Goal: Contribute content: Contribute content

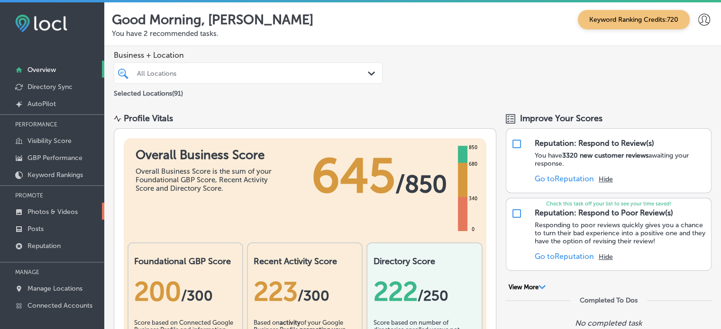
click at [38, 212] on p "Photos & Videos" at bounding box center [52, 212] width 50 height 8
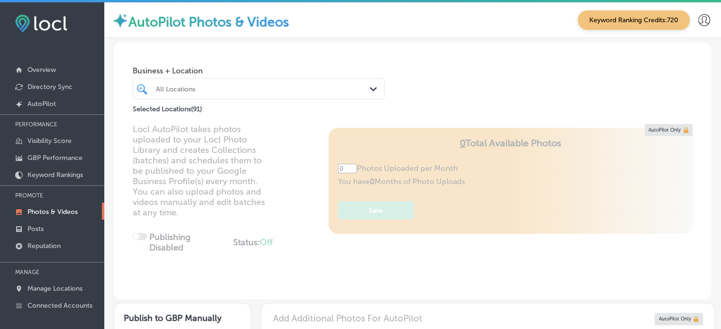
type input "5"
click at [263, 79] on div "All Locations Path Created with Sketch." at bounding box center [259, 88] width 252 height 21
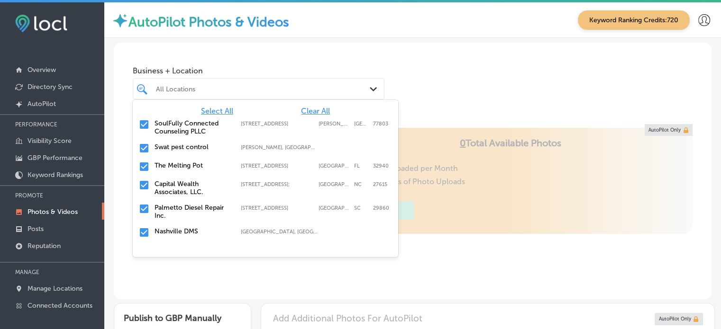
click at [311, 113] on span "Clear All" at bounding box center [315, 111] width 29 height 9
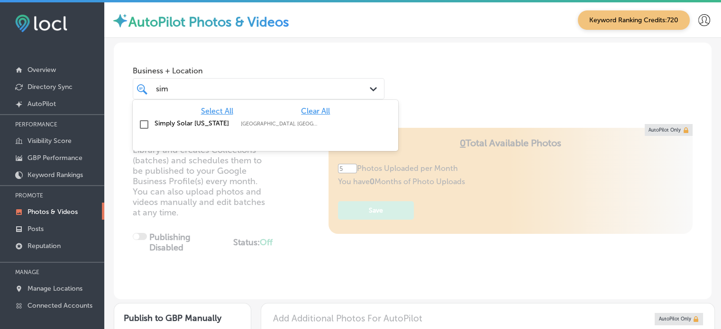
click at [163, 123] on label "Simply Solar [US_STATE]" at bounding box center [192, 123] width 77 height 8
type input "sim"
click at [285, 240] on div "Locl AutoPilot takes photos uploaded to your Locl Photo Library and creates Col…" at bounding box center [413, 211] width 598 height 175
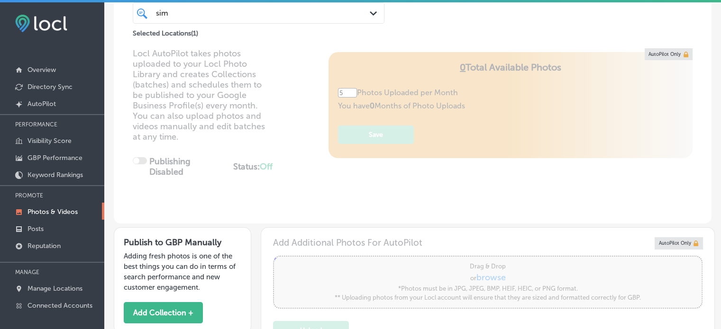
scroll to position [49, 0]
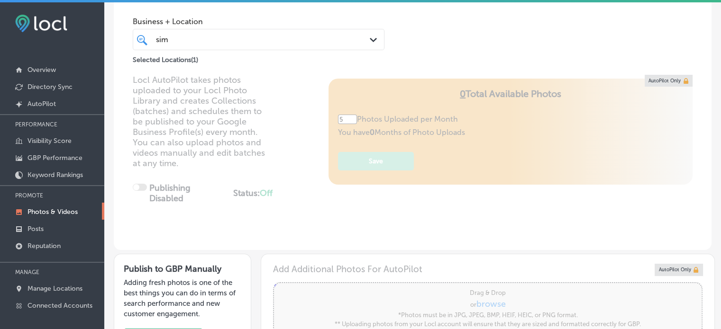
click at [313, 46] on div "sim sim" at bounding box center [258, 39] width 215 height 15
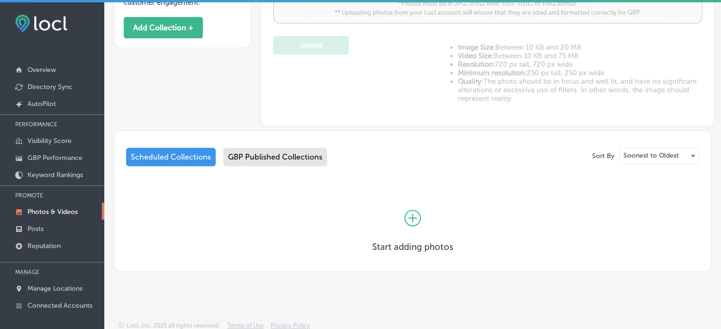
scroll to position [2, 0]
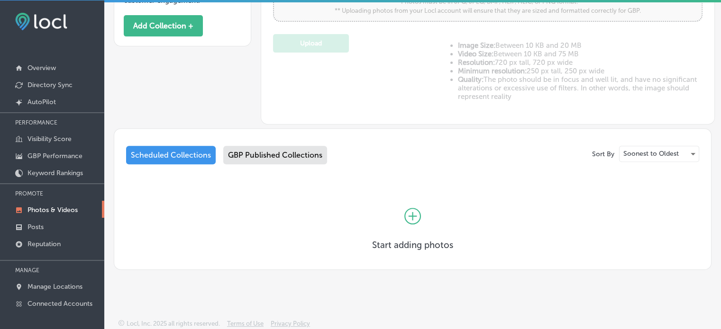
click at [270, 151] on div "GBP Published Collections" at bounding box center [275, 155] width 104 height 18
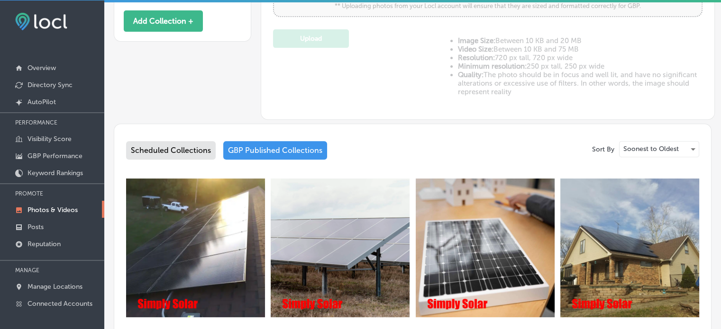
scroll to position [354, 0]
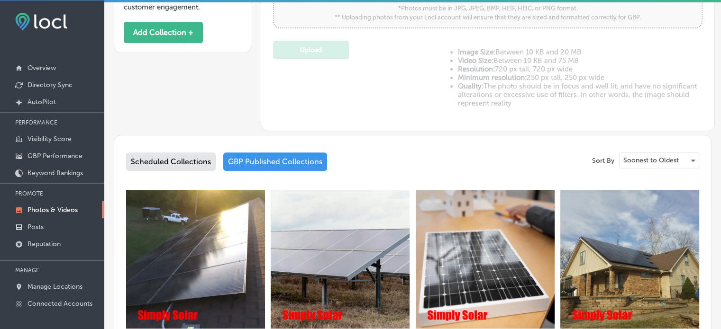
click at [188, 163] on div "Scheduled Collections" at bounding box center [171, 162] width 90 height 18
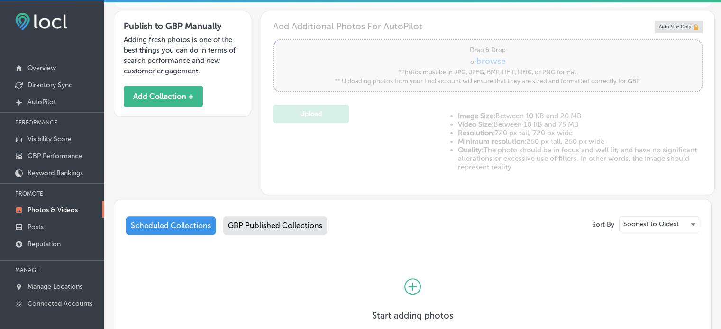
scroll to position [361, 0]
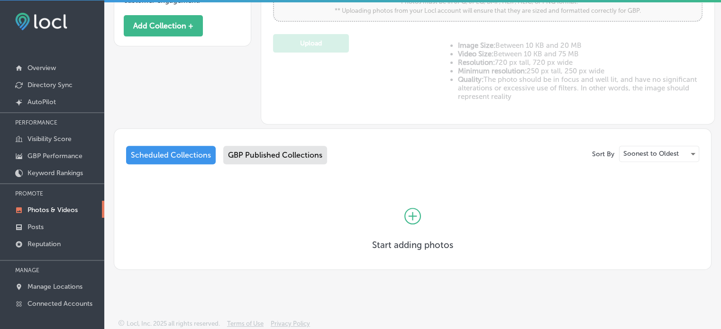
click at [404, 218] on icon at bounding box center [412, 216] width 17 height 17
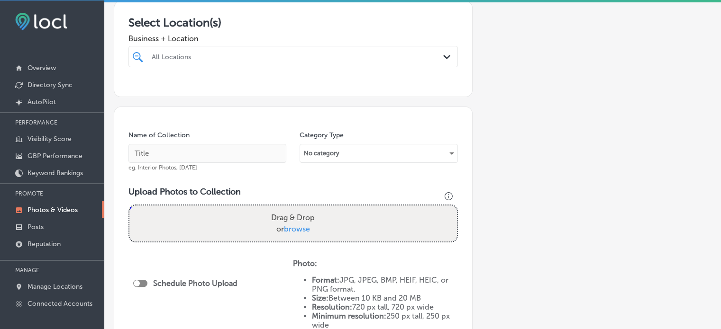
scroll to position [173, 0]
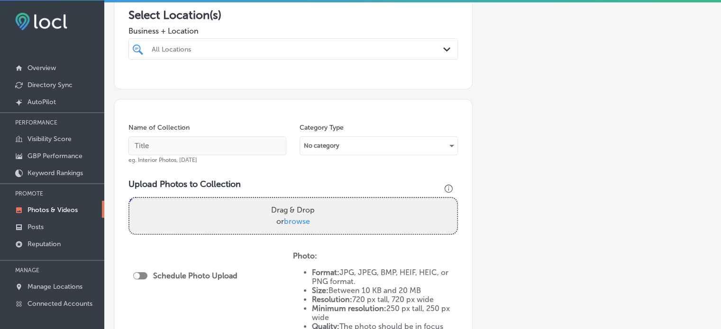
click at [263, 55] on div "All Locations Path Created with Sketch." at bounding box center [292, 48] width 329 height 21
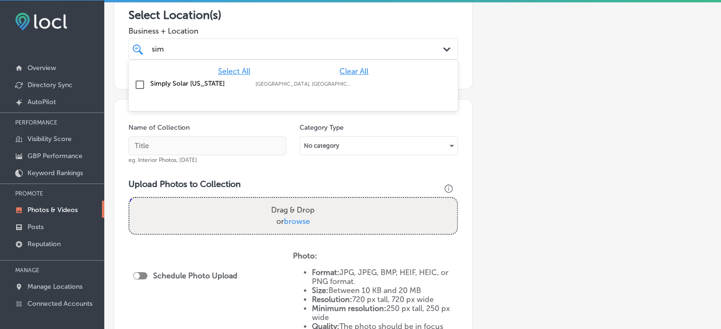
click at [179, 82] on label "Simply Solar [US_STATE]" at bounding box center [198, 84] width 96 height 8
type input "sim"
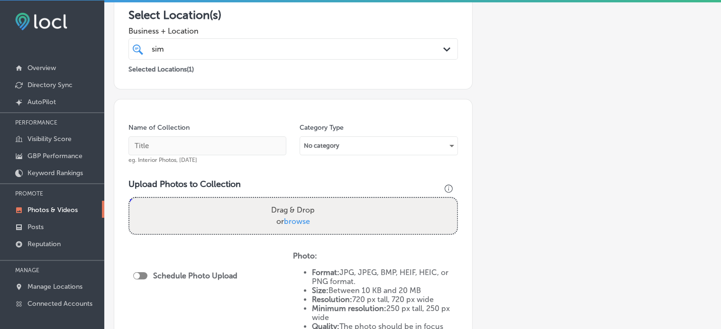
click at [330, 15] on h3 "Select Location(s)" at bounding box center [292, 15] width 329 height 14
click at [296, 49] on div "sim sim" at bounding box center [279, 49] width 256 height 13
click at [330, 23] on div "Business + Location sim sim Path Created with Sketch." at bounding box center [292, 41] width 329 height 38
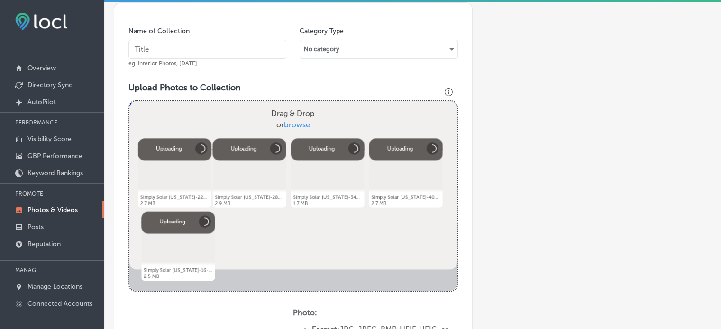
scroll to position [199, 0]
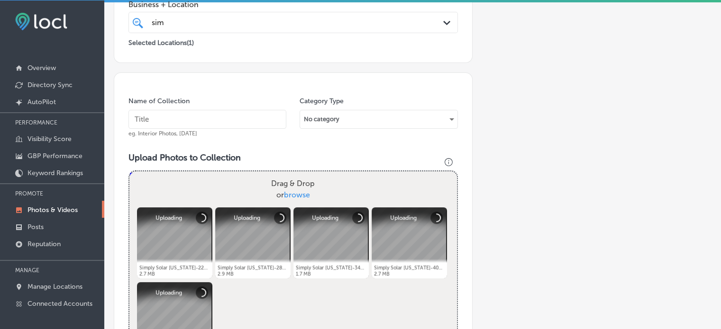
click at [184, 116] on input "text" at bounding box center [207, 119] width 158 height 19
paste input "Residential Solar Solutions"
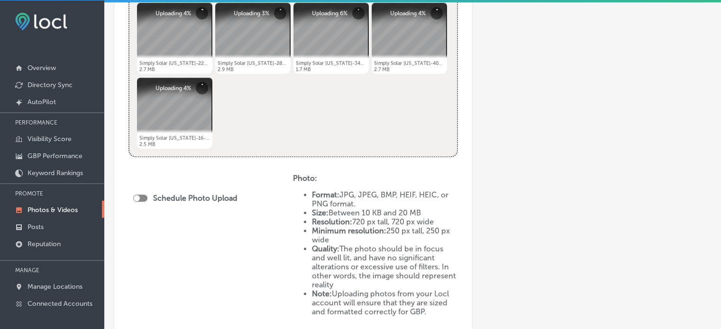
scroll to position [426, 0]
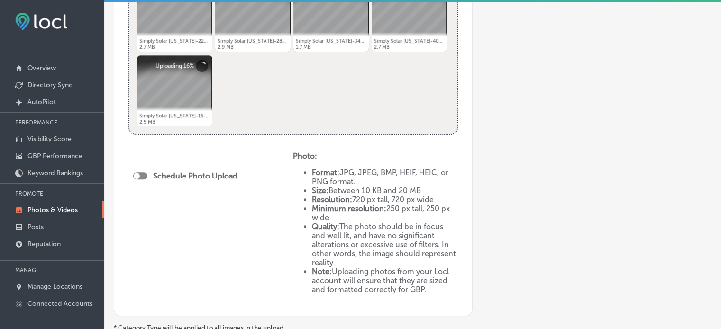
click at [144, 173] on div at bounding box center [140, 176] width 14 height 7
type input "Residential Solar Solutions"
checkbox input "true"
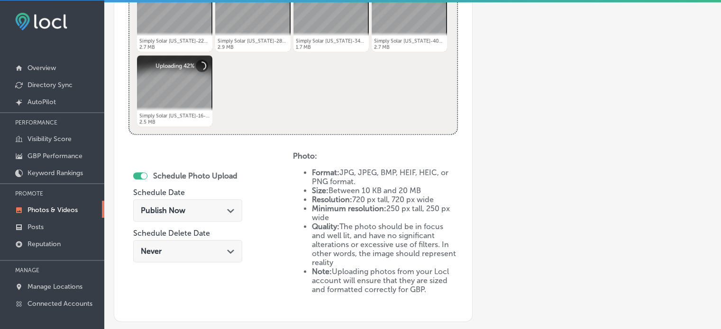
click at [203, 209] on div "Publish Now Path Created with Sketch." at bounding box center [188, 210] width 94 height 9
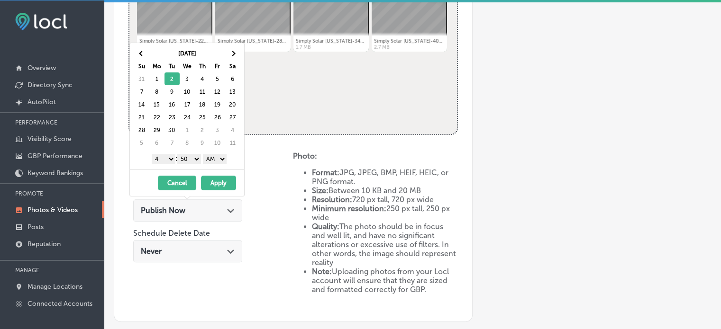
click at [167, 157] on select "1 2 3 4 5 6 7 8 9 10 11 12" at bounding box center [164, 159] width 24 height 10
click at [195, 157] on select "00 10 20 30 40 50" at bounding box center [189, 159] width 24 height 10
drag, startPoint x: 224, startPoint y: 158, endPoint x: 216, endPoint y: 180, distance: 23.2
click at [216, 180] on div "[DATE] Su Mo Tu We Th Fr Sa 31 1 2 3 4 5 6 7 8 9 10 11 12 13 14 15 16 17 18 19 …" at bounding box center [186, 120] width 115 height 154
click at [222, 180] on button "Apply" at bounding box center [218, 183] width 35 height 15
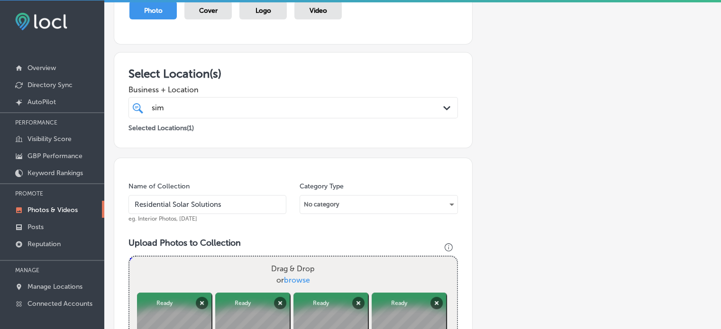
scroll to position [113, 0]
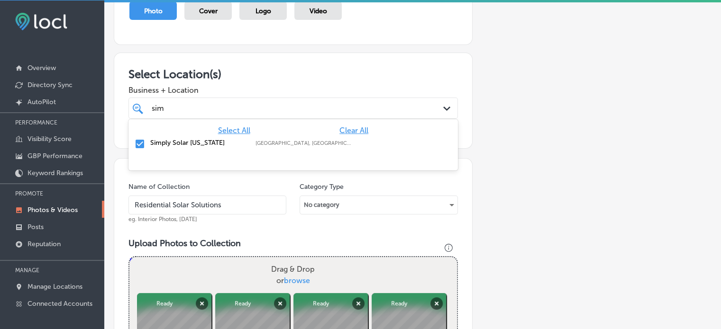
click at [248, 111] on div "sim sim" at bounding box center [279, 108] width 256 height 13
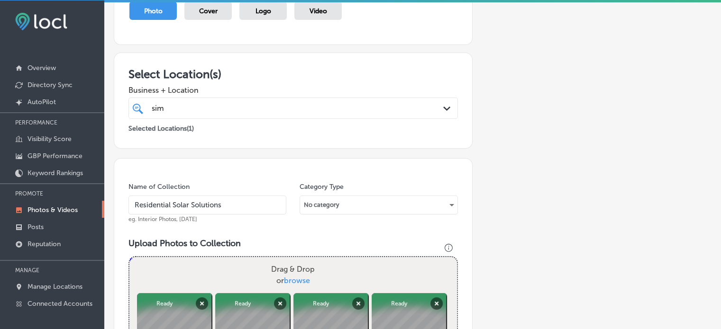
click at [274, 219] on div "Name of Collection Residential Solar Solutions eg. Interior Photos, [DATE]" at bounding box center [207, 202] width 158 height 41
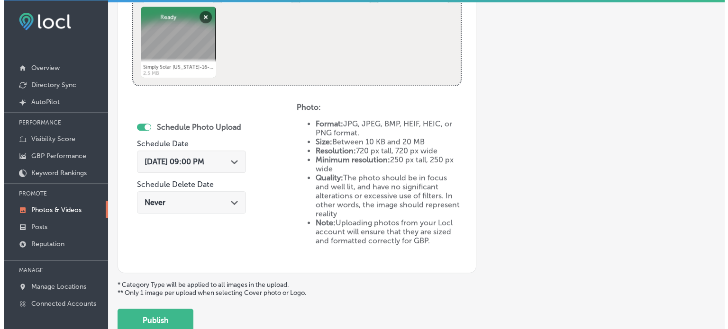
scroll to position [537, 0]
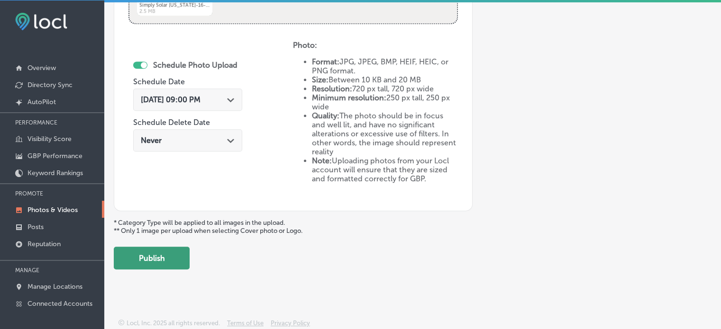
click at [155, 250] on button "Publish" at bounding box center [152, 258] width 76 height 23
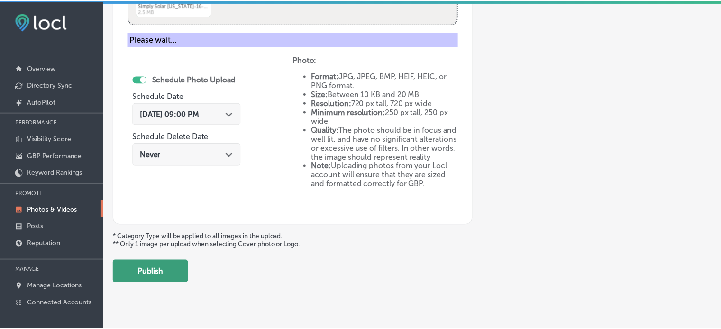
scroll to position [383, 0]
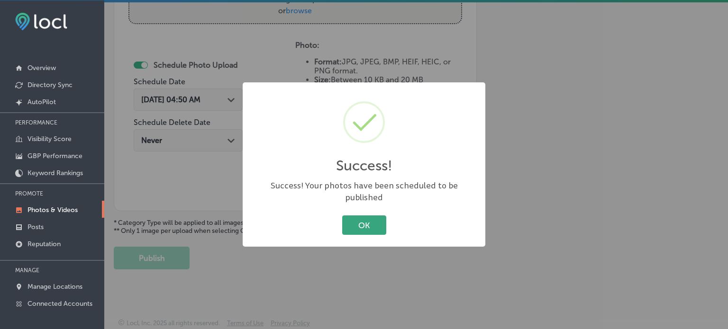
click at [372, 229] on button "OK" at bounding box center [364, 225] width 44 height 19
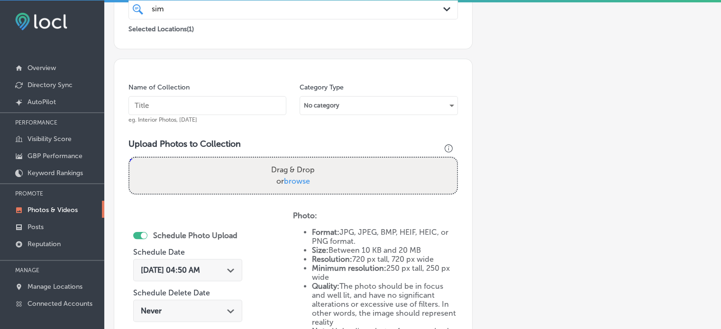
scroll to position [212, 0]
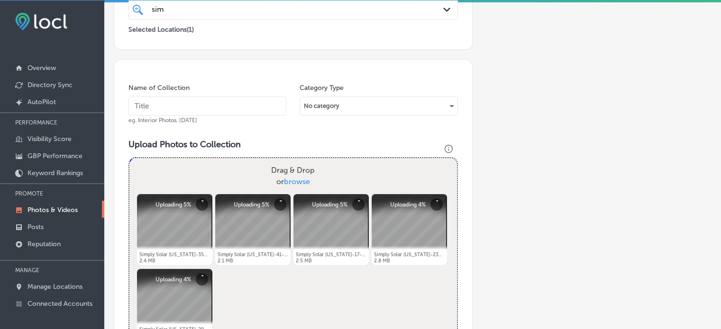
click at [211, 108] on input "text" at bounding box center [207, 106] width 158 height 19
paste input "Commercial Solar Installations"
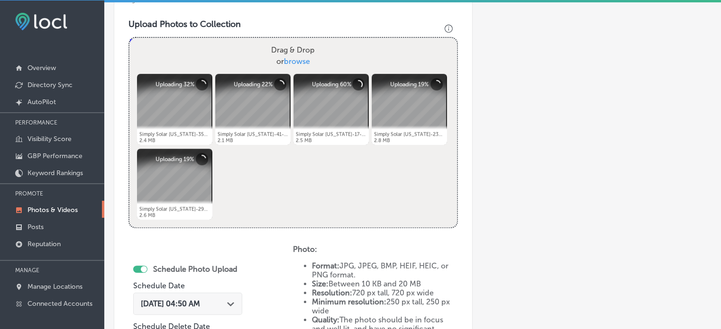
scroll to position [337, 0]
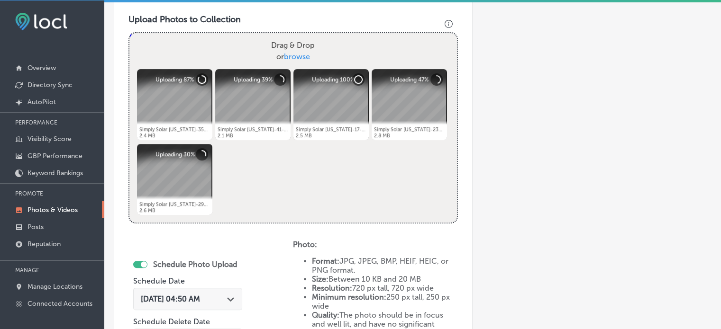
type input "Commercial Solar Installations"
click at [200, 295] on span "[DATE] 04:50 AM" at bounding box center [170, 299] width 59 height 9
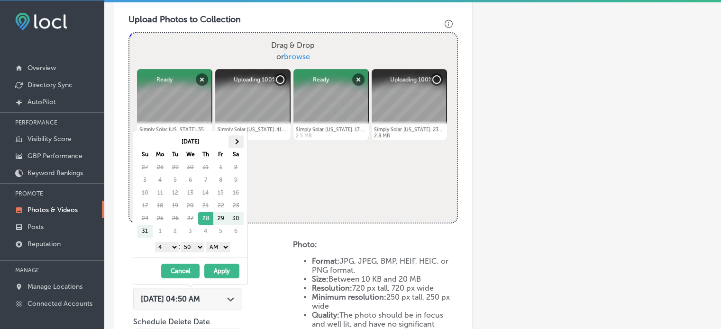
click at [231, 144] on th at bounding box center [235, 142] width 15 height 13
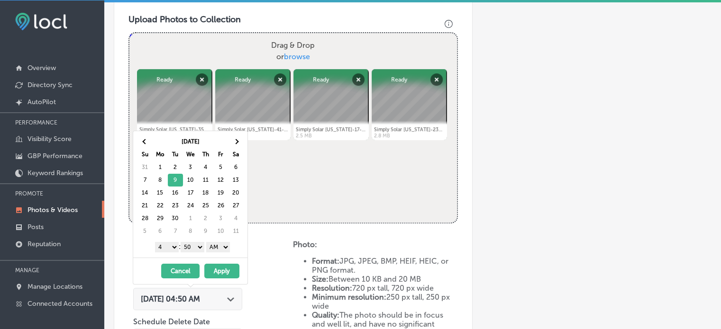
click at [171, 246] on select "1 2 3 4 5 6 7 8 9 10 11 12" at bounding box center [167, 247] width 24 height 10
click at [198, 247] on select "00 10 20 30 40 50" at bounding box center [193, 247] width 24 height 10
click at [218, 248] on select "AM PM" at bounding box center [218, 247] width 24 height 10
click at [227, 272] on button "Apply" at bounding box center [221, 271] width 35 height 15
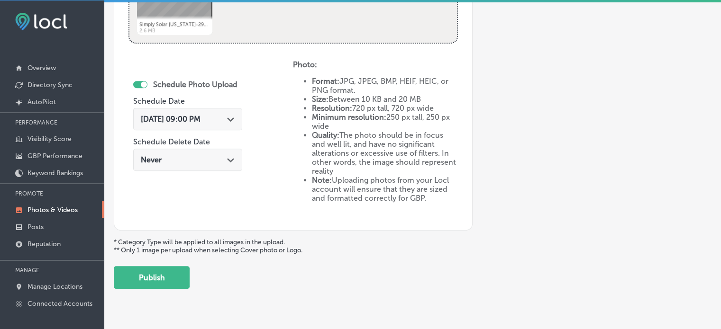
scroll to position [523, 0]
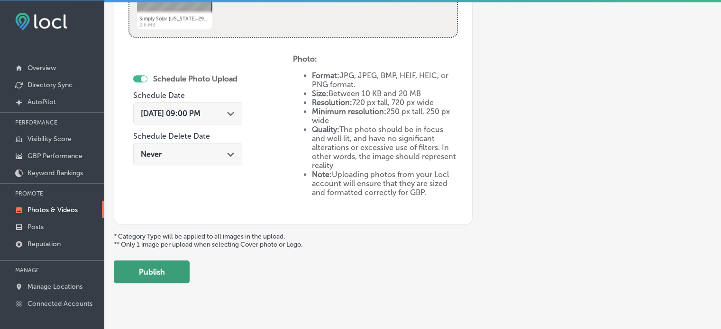
click at [168, 267] on button "Publish" at bounding box center [152, 272] width 76 height 23
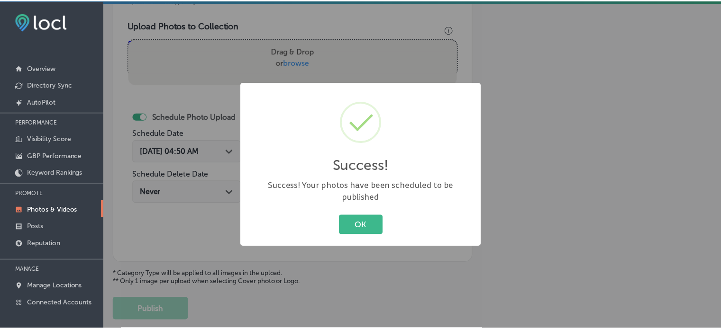
scroll to position [332, 0]
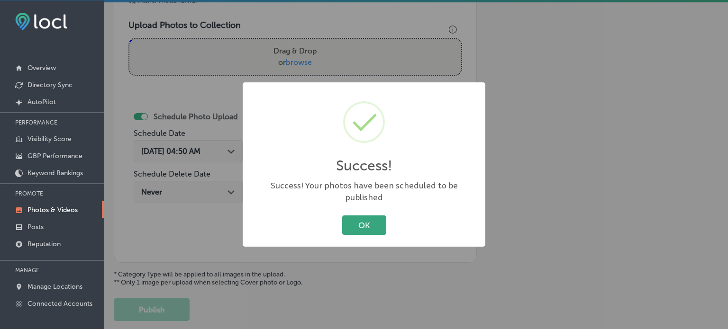
click at [362, 219] on button "OK" at bounding box center [364, 225] width 44 height 19
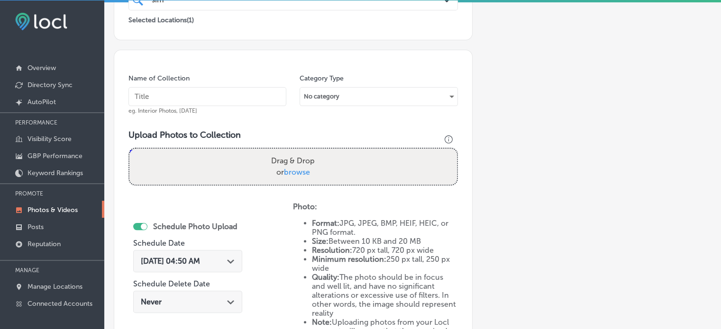
scroll to position [210, 0]
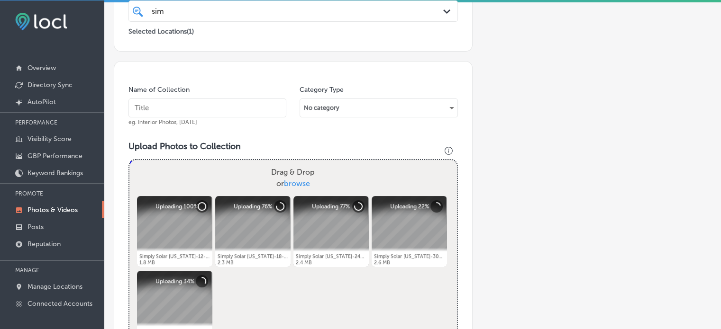
click at [222, 109] on input "text" at bounding box center [207, 108] width 158 height 19
paste input "Agricultural Solar Solutions"
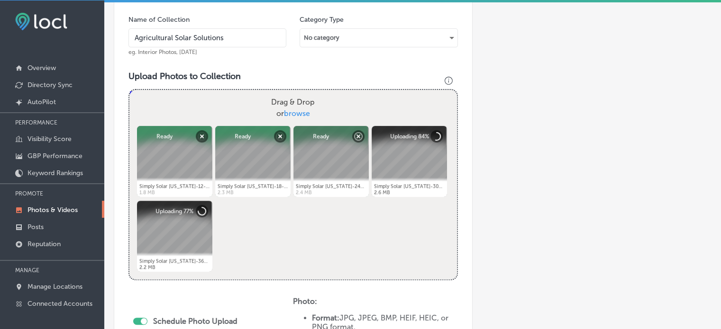
scroll to position [370, 0]
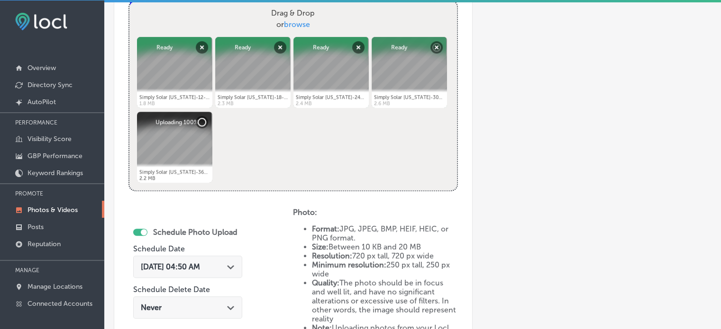
type input "Agricultural Solar Solutions"
click at [231, 263] on div "[DATE] 04:50 AM Path Created with Sketch." at bounding box center [188, 267] width 94 height 9
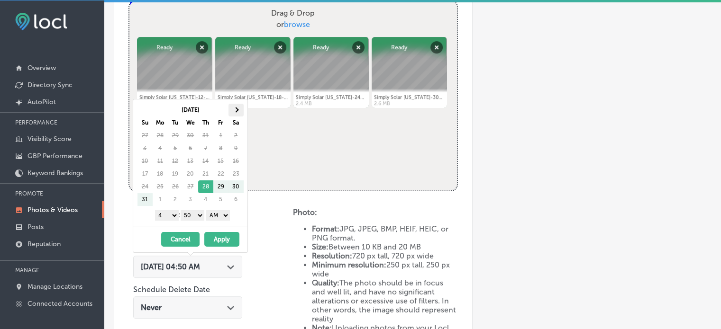
click at [237, 110] on th at bounding box center [235, 110] width 15 height 13
click at [168, 219] on div "1 2 3 4 5 6 7 8 9 10 11 12 : 00 10 20 30 40 50 AM PM" at bounding box center [192, 215] width 110 height 14
click at [170, 213] on select "1 2 3 4 5 6 7 8 9 10 11 12" at bounding box center [167, 215] width 24 height 10
click at [193, 216] on select "00 10 20 30 40 50" at bounding box center [193, 215] width 24 height 10
drag, startPoint x: 223, startPoint y: 213, endPoint x: 219, endPoint y: 236, distance: 23.6
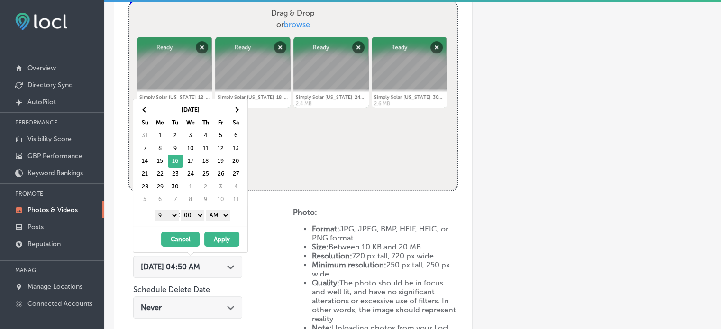
click at [219, 236] on div "[DATE] Su Mo Tu We Th Fr Sa 31 1 2 3 4 5 6 7 8 9 10 11 12 13 14 15 16 17 18 19 …" at bounding box center [190, 176] width 115 height 154
click at [226, 238] on button "Apply" at bounding box center [221, 239] width 35 height 15
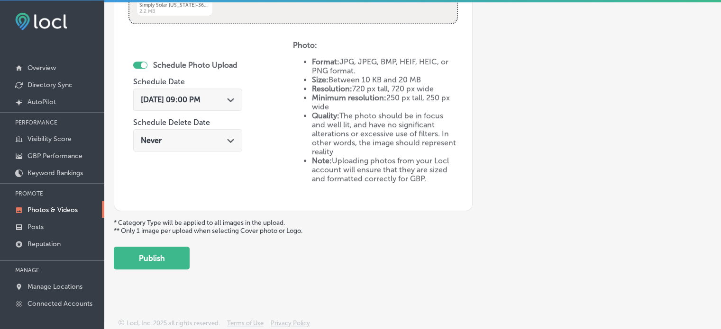
scroll to position [536, 0]
click at [158, 256] on button "Publish" at bounding box center [152, 258] width 76 height 23
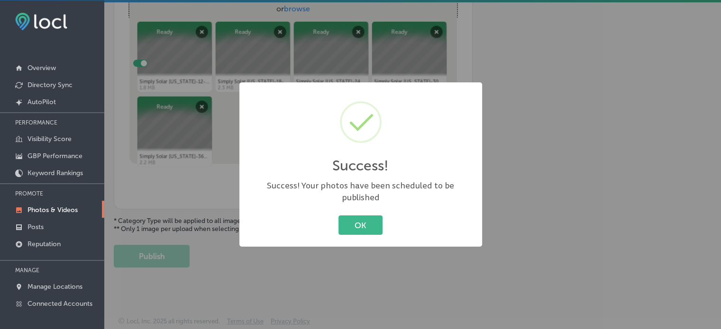
scroll to position [383, 0]
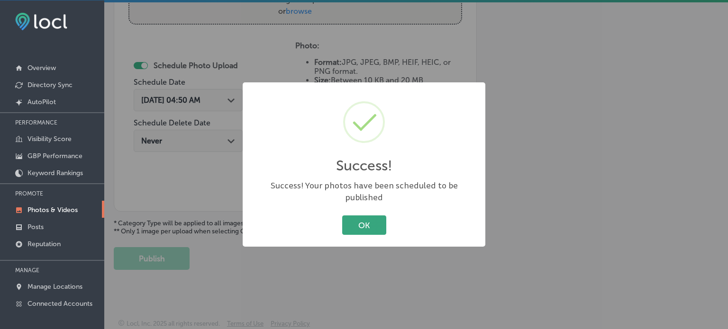
click at [364, 216] on button "OK" at bounding box center [364, 225] width 44 height 19
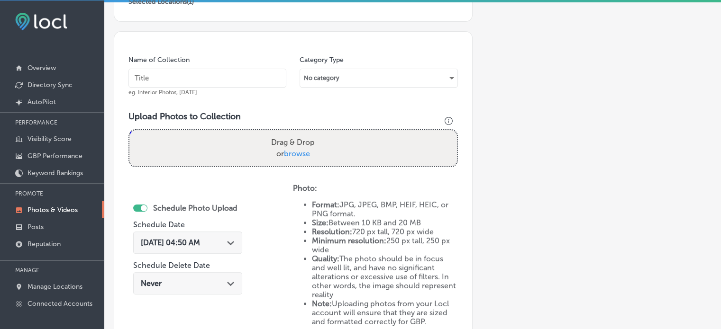
scroll to position [237, 0]
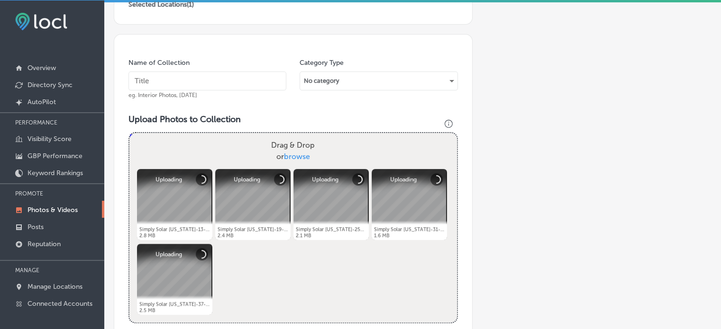
click at [176, 75] on input "text" at bounding box center [207, 81] width 158 height 19
paste input "Solar Panel Installation"
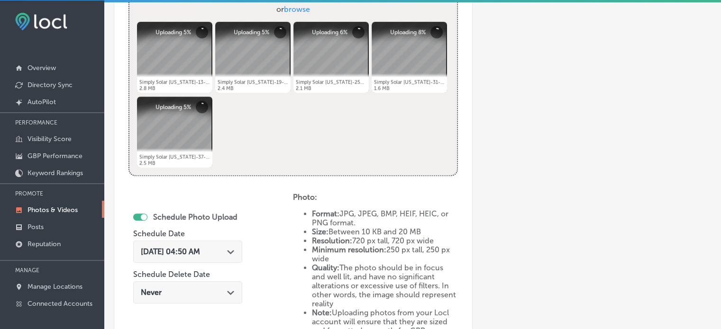
scroll to position [389, 0]
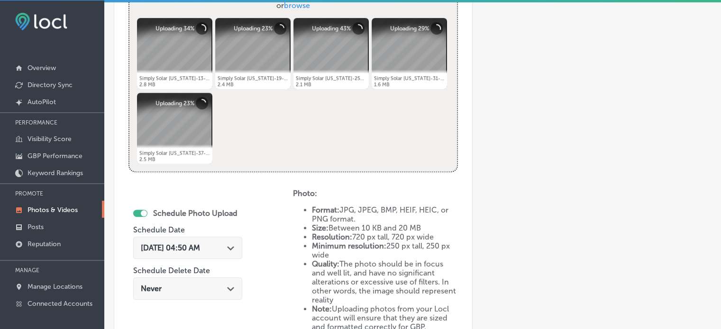
type input "Solar Panel Installation"
click at [224, 241] on div "[DATE] 04:50 AM Path Created with Sketch." at bounding box center [187, 248] width 109 height 22
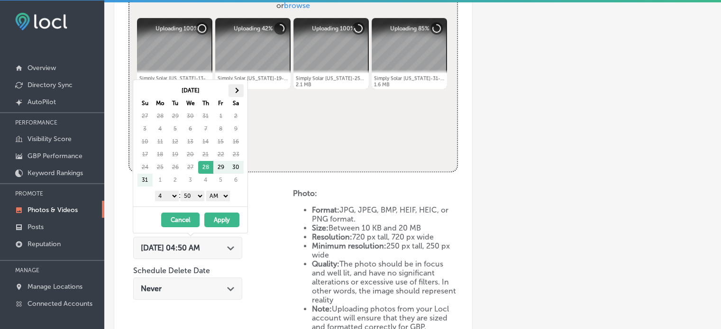
click at [239, 87] on th at bounding box center [235, 90] width 15 height 13
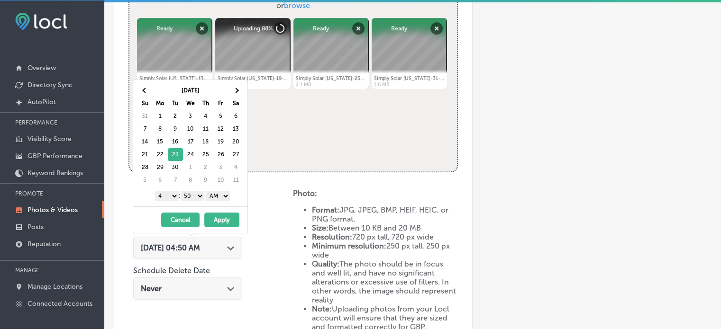
click at [171, 197] on select "1 2 3 4 5 6 7 8 9 10 11 12" at bounding box center [167, 196] width 24 height 10
click at [194, 194] on select "00 10 20 30 40 50" at bounding box center [193, 196] width 24 height 10
click at [225, 197] on select "AM PM" at bounding box center [218, 196] width 24 height 10
click at [225, 221] on button "Apply" at bounding box center [221, 220] width 35 height 15
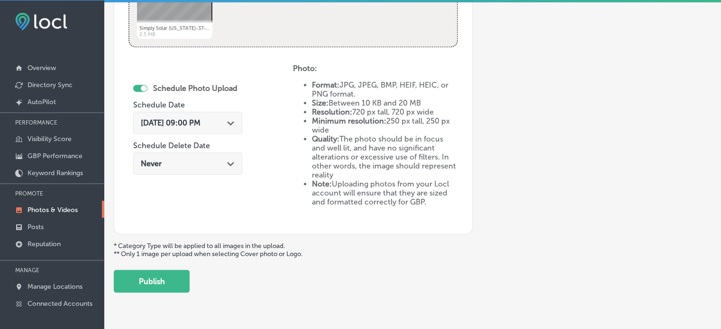
scroll to position [518, 0]
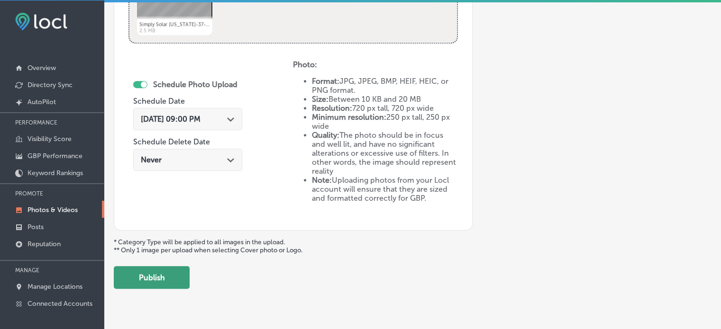
click at [171, 273] on button "Publish" at bounding box center [152, 277] width 76 height 23
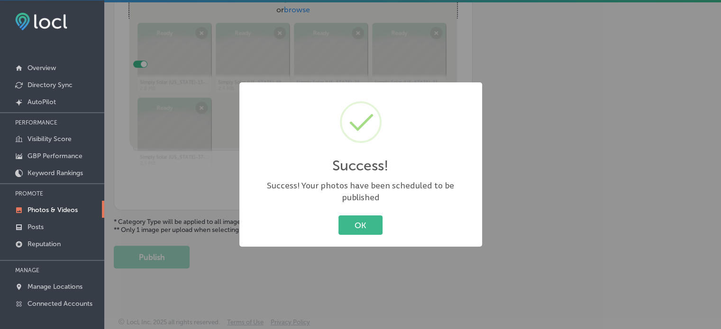
scroll to position [380, 0]
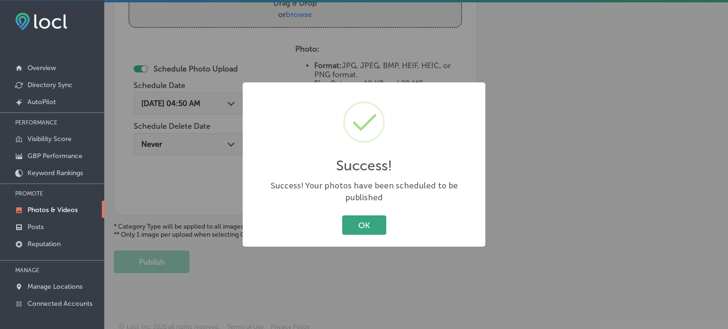
click at [372, 216] on button "OK" at bounding box center [364, 225] width 44 height 19
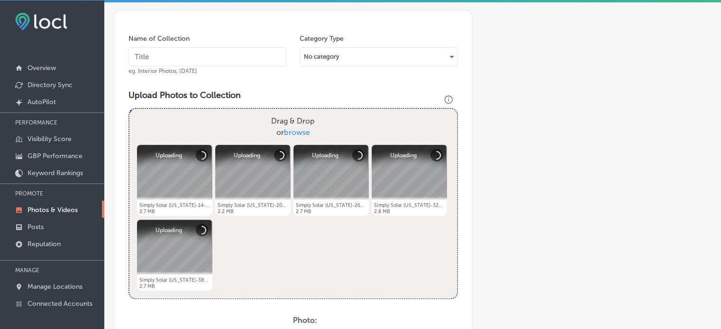
scroll to position [262, 0]
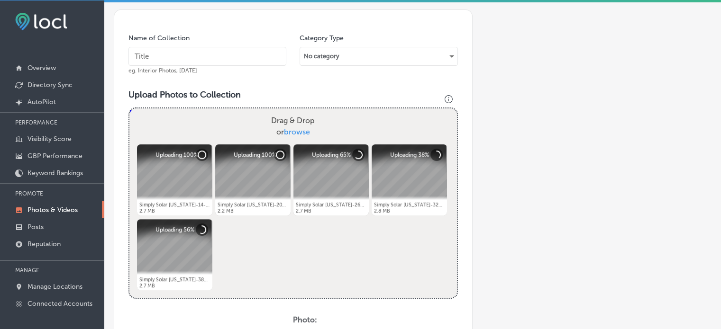
click at [193, 53] on input "text" at bounding box center [207, 56] width 158 height 19
paste input "[US_STATE] Solar Program"
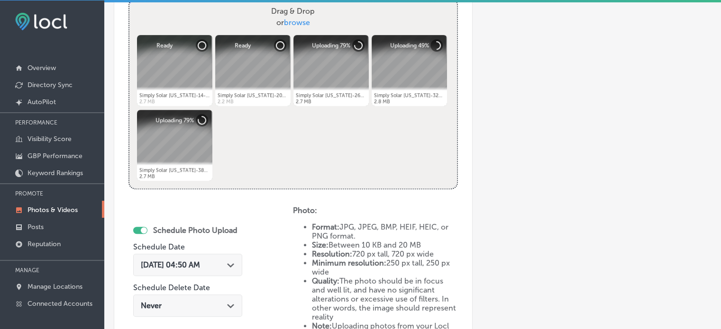
scroll to position [378, 0]
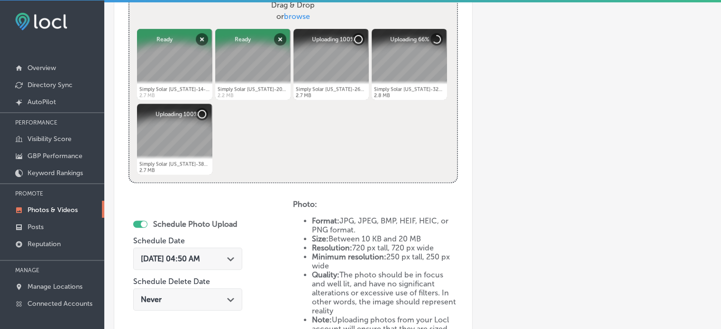
type input "[US_STATE] Solar Program"
click at [232, 254] on div "Path Created with Sketch." at bounding box center [231, 258] width 8 height 8
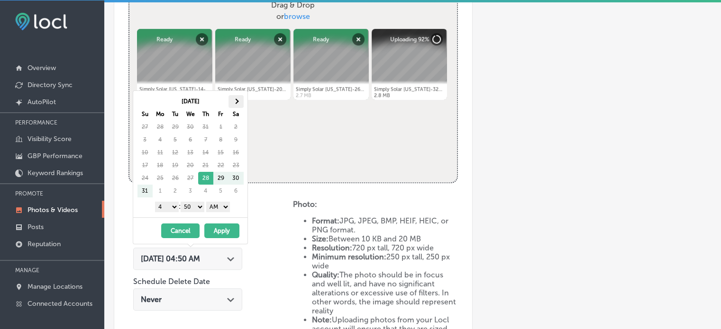
click at [239, 99] on th at bounding box center [235, 101] width 15 height 13
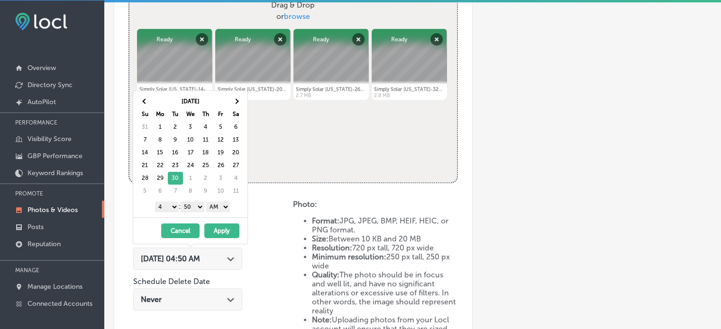
click at [170, 206] on select "1 2 3 4 5 6 7 8 9 10 11 12" at bounding box center [167, 207] width 24 height 10
click at [197, 209] on select "00 10 20 30 40 50" at bounding box center [193, 207] width 24 height 10
click at [221, 202] on select "AM PM" at bounding box center [218, 207] width 24 height 10
click at [222, 230] on button "Apply" at bounding box center [221, 231] width 35 height 15
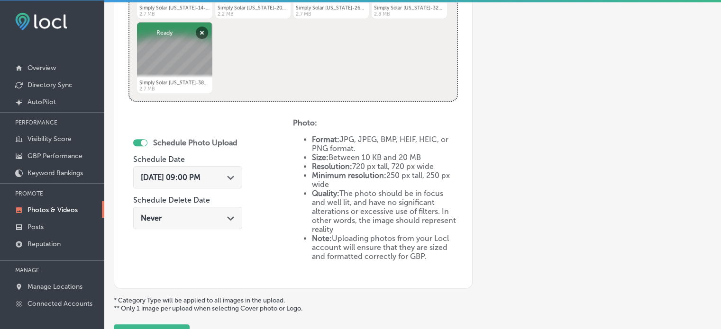
scroll to position [476, 0]
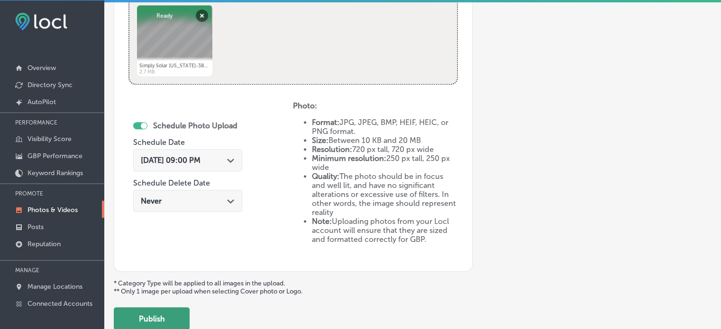
click at [180, 319] on button "Publish" at bounding box center [152, 319] width 76 height 23
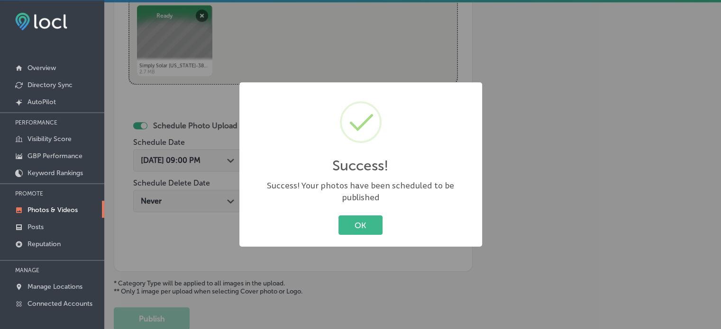
scroll to position [377, 0]
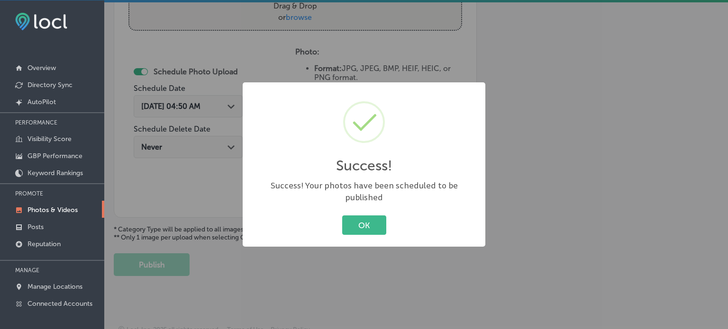
click at [375, 213] on div "OK Cancel" at bounding box center [364, 225] width 224 height 25
click at [377, 218] on button "OK" at bounding box center [364, 225] width 44 height 19
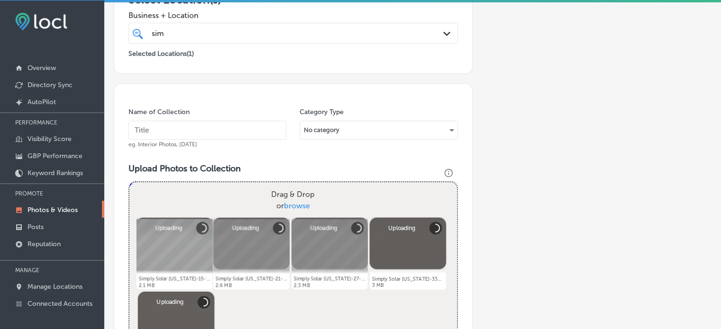
scroll to position [188, 0]
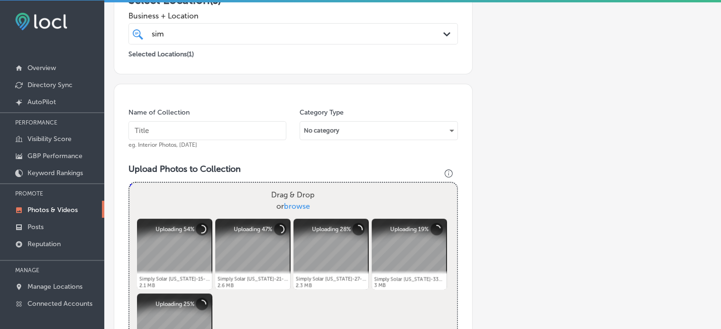
click at [227, 125] on input "text" at bounding box center [207, 130] width 158 height 19
paste input "Solar Energy Provider"
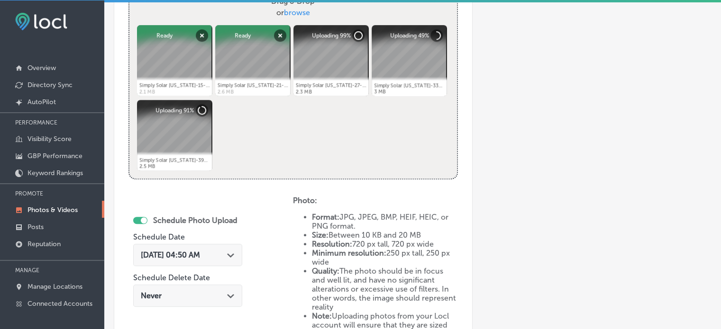
scroll to position [383, 0]
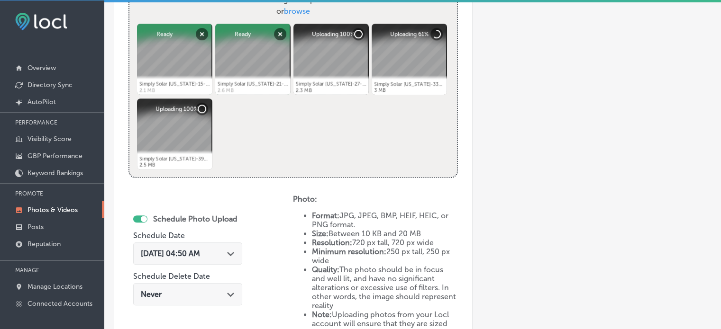
type input "Solar Energy Provider"
click at [224, 253] on div "[DATE] 04:50 AM Path Created with Sketch." at bounding box center [188, 253] width 94 height 9
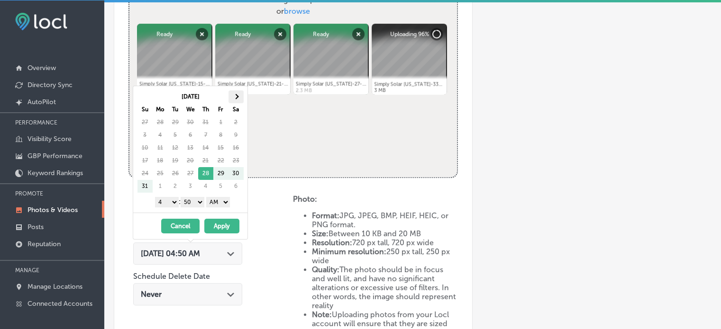
click at [234, 98] on th at bounding box center [235, 97] width 15 height 13
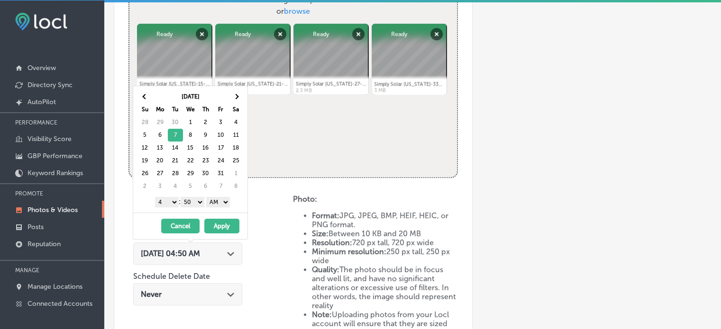
click at [173, 201] on select "1 2 3 4 5 6 7 8 9 10 11 12" at bounding box center [167, 202] width 24 height 10
click at [196, 200] on select "00 10 20 30 40 50" at bounding box center [193, 202] width 24 height 10
click at [219, 201] on select "AM PM" at bounding box center [218, 202] width 24 height 10
click at [228, 223] on button "Apply" at bounding box center [221, 226] width 35 height 15
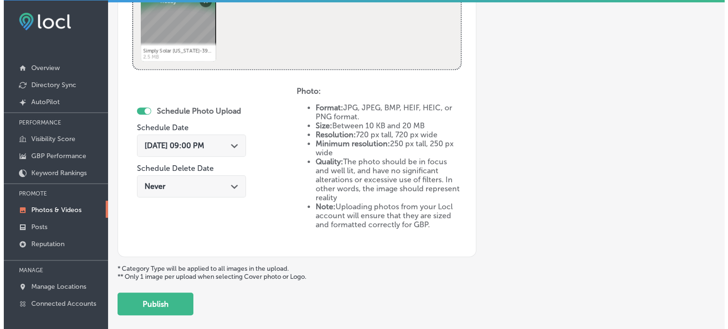
scroll to position [497, 0]
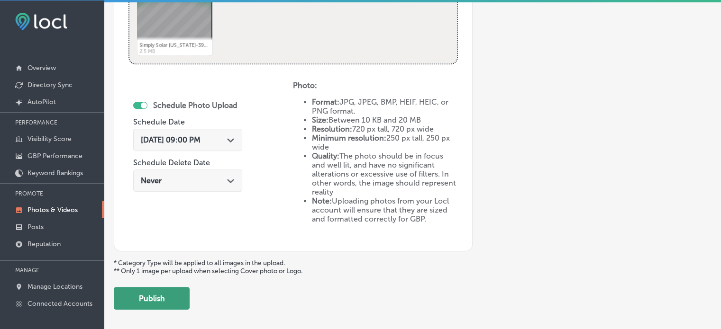
click at [173, 295] on button "Publish" at bounding box center [152, 298] width 76 height 23
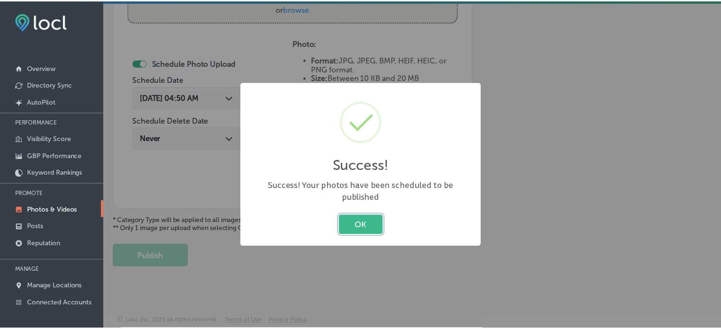
scroll to position [383, 0]
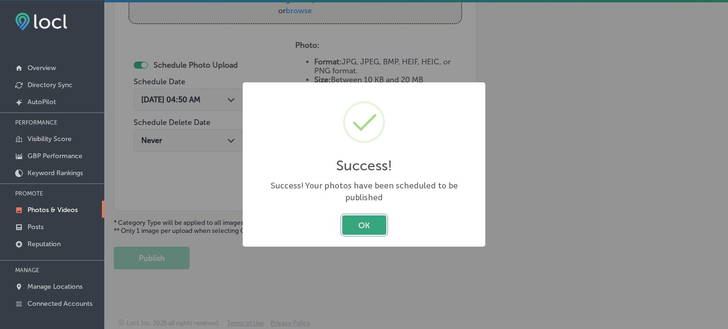
click at [369, 216] on button "OK" at bounding box center [364, 225] width 44 height 19
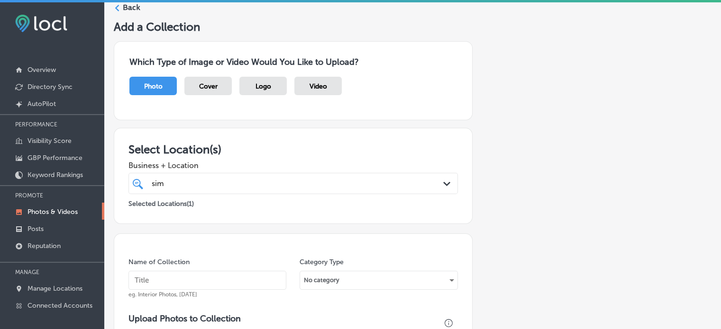
scroll to position [0, 0]
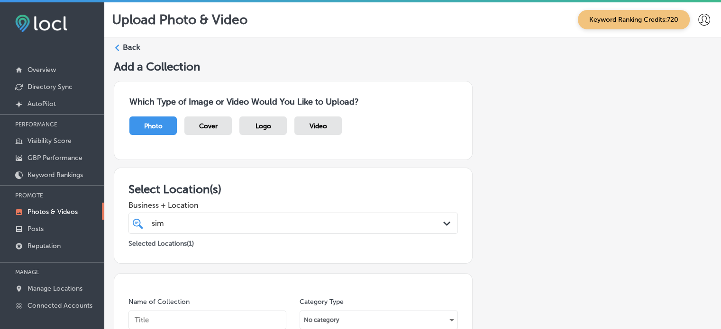
click at [132, 44] on label "Back" at bounding box center [132, 47] width 18 height 10
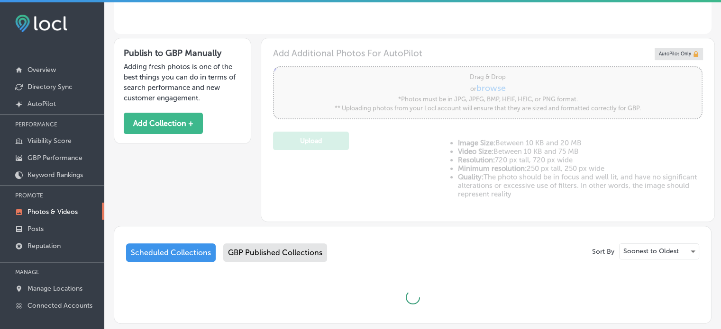
type input "5"
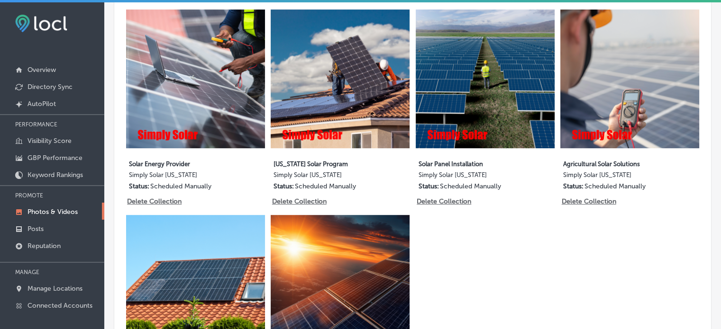
scroll to position [500, 0]
